Goal: Ask a question

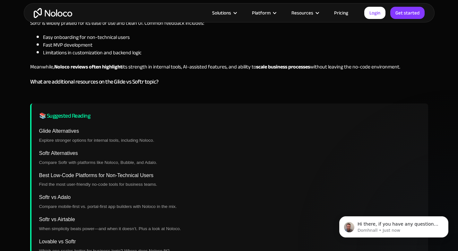
scroll to position [2405, 0]
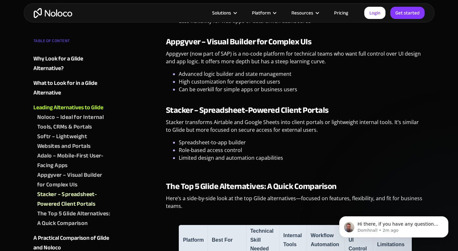
scroll to position [1014, 0]
click at [343, 12] on link "Pricing" at bounding box center [341, 13] width 30 height 8
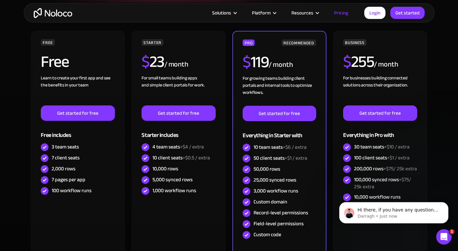
scroll to position [142, 0]
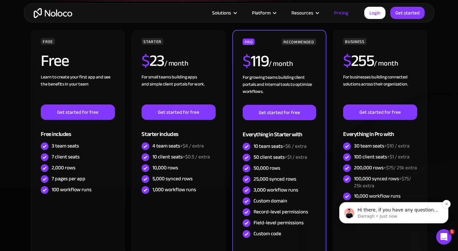
click at [378, 214] on p "Darragh • Just now" at bounding box center [399, 216] width 83 height 6
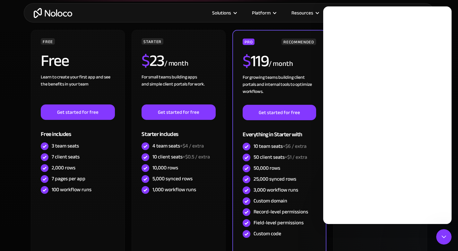
scroll to position [0, 0]
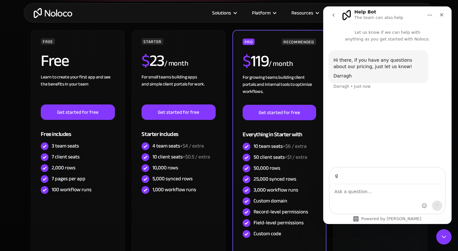
type input "[EMAIL_ADDRESS][DOMAIN_NAME]"
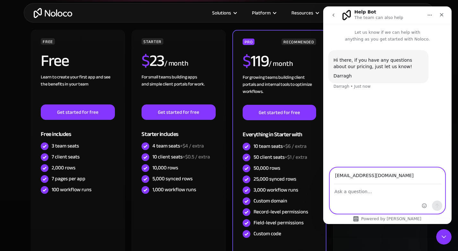
click at [347, 193] on textarea "Ask a question…" at bounding box center [387, 189] width 115 height 11
type textarea "How much data storage comes with the starter plan"
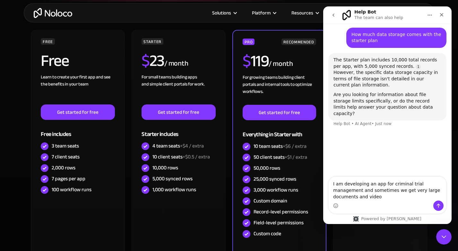
scroll to position [60, 0]
type textarea "I am developing an app for criminal trial management and sometimes we get very …"
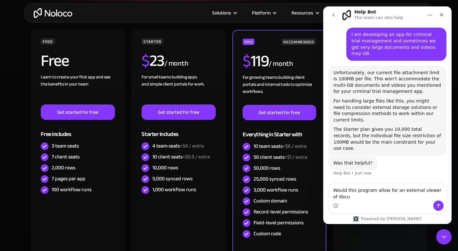
scroll to position [151, 0]
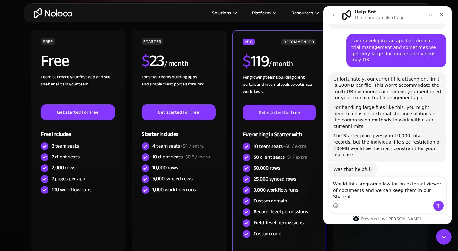
type textarea "Would this program allow for an external viewer of documents and we can keep th…"
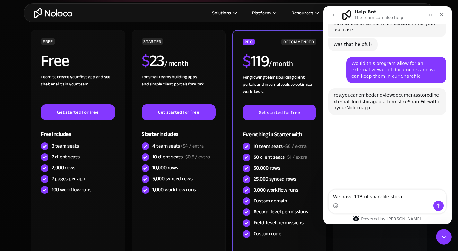
scroll to position [293, 0]
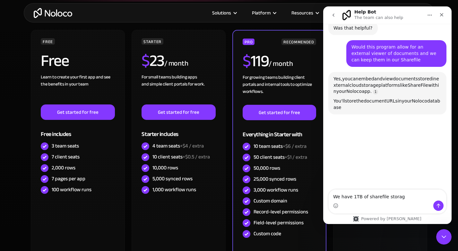
type textarea "We have 1TB of sharefile storage"
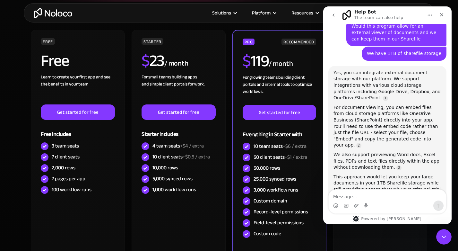
scroll to position [330, 0]
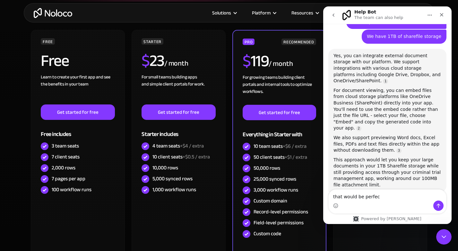
type textarea "that would be perfect"
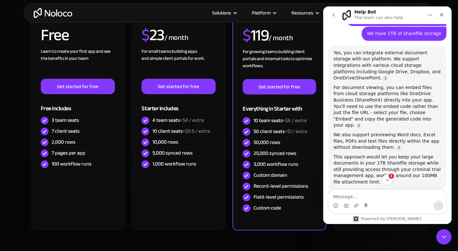
scroll to position [169, 0]
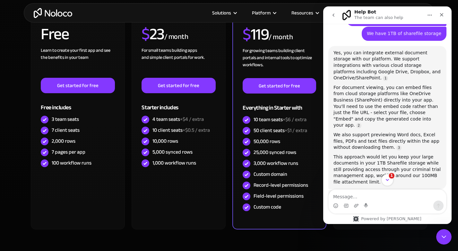
click at [391, 174] on span "1" at bounding box center [392, 176] width 6 height 6
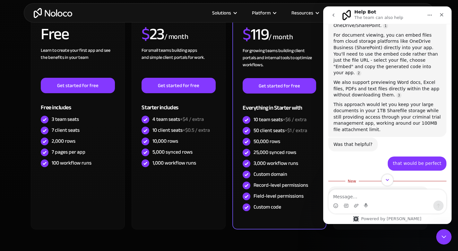
scroll to position [398, 0]
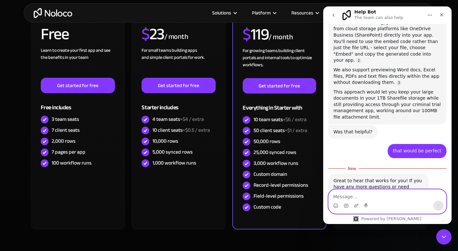
click at [347, 200] on textarea "Message…" at bounding box center [388, 194] width 118 height 11
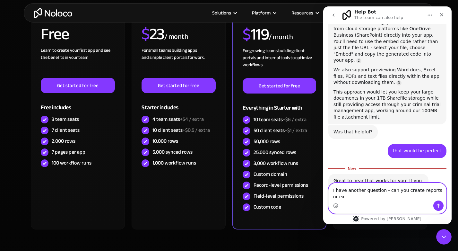
scroll to position [405, 0]
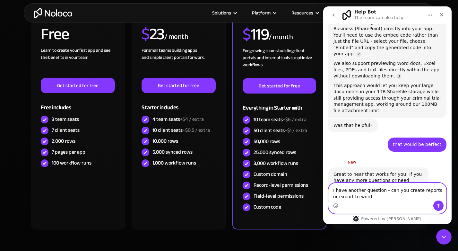
type textarea "I have another question - can you create reports or export to word"
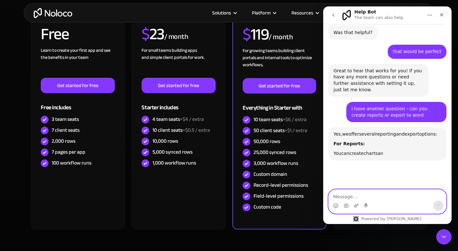
scroll to position [547, 0]
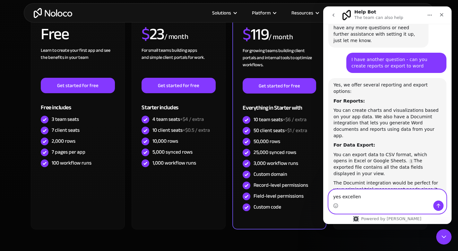
type textarea "yes excellent"
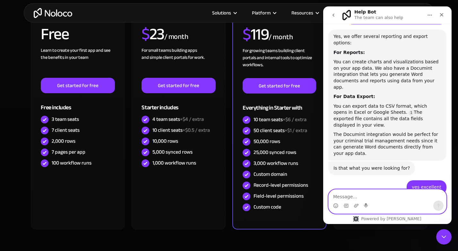
scroll to position [595, 0]
type textarea "thank you"
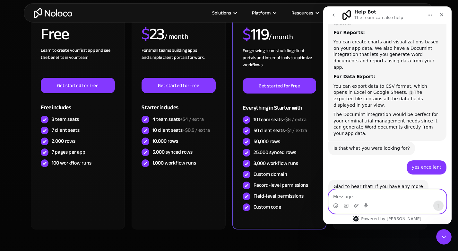
scroll to position [636, 0]
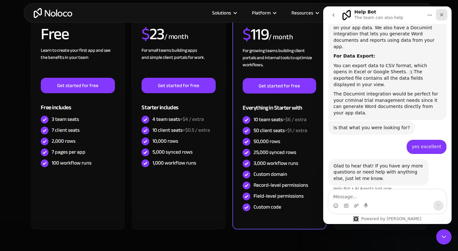
click at [444, 15] on icon "Close" at bounding box center [441, 14] width 5 height 5
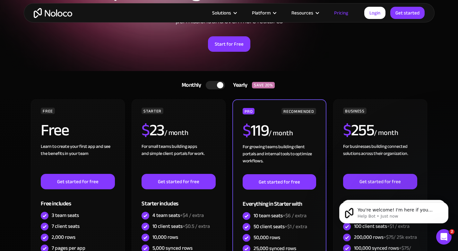
scroll to position [71, 0]
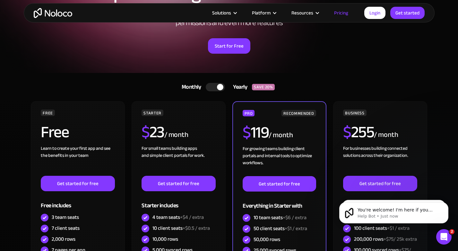
click at [168, 12] on article "Solutions Use Cases Business Types Project Management Keep track of customers, …" at bounding box center [218, 13] width 292 height 8
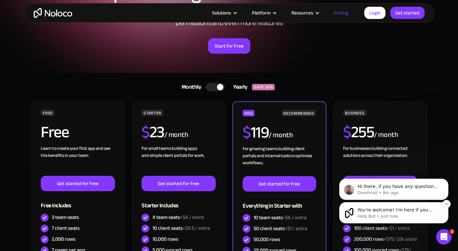
click at [384, 210] on p "You're welcome! I'm here if you have any more questions or need further help." at bounding box center [399, 210] width 83 height 6
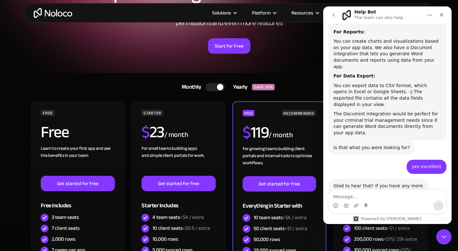
scroll to position [651, 0]
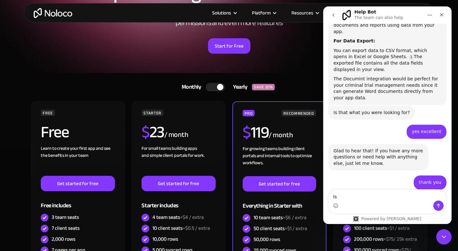
type textarea "I"
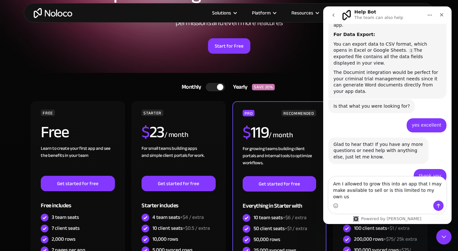
type textarea "Am I allowed to grow this into an app that I may make available to sell or is t…"
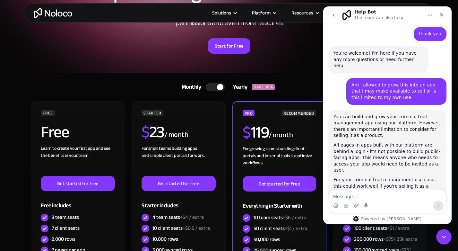
scroll to position [800, 0]
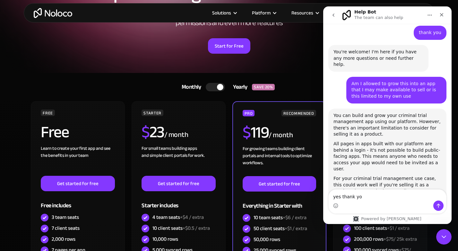
type textarea "yes thank you"
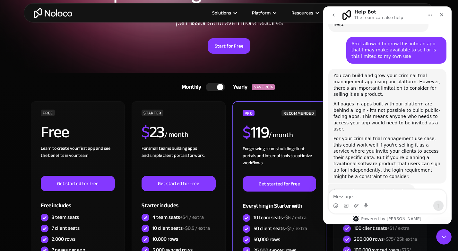
scroll to position [840, 0]
click at [442, 13] on icon "Close" at bounding box center [441, 14] width 5 height 5
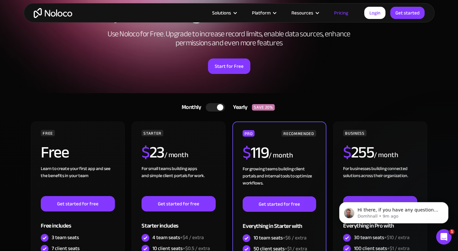
scroll to position [50, 0]
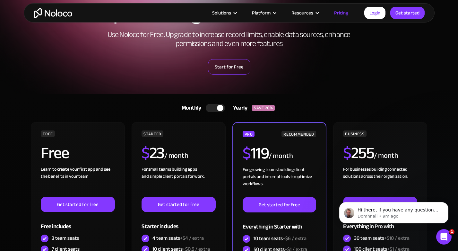
click at [238, 66] on link "Start for Free" at bounding box center [229, 66] width 42 height 15
